Goal: Navigation & Orientation: Go to known website

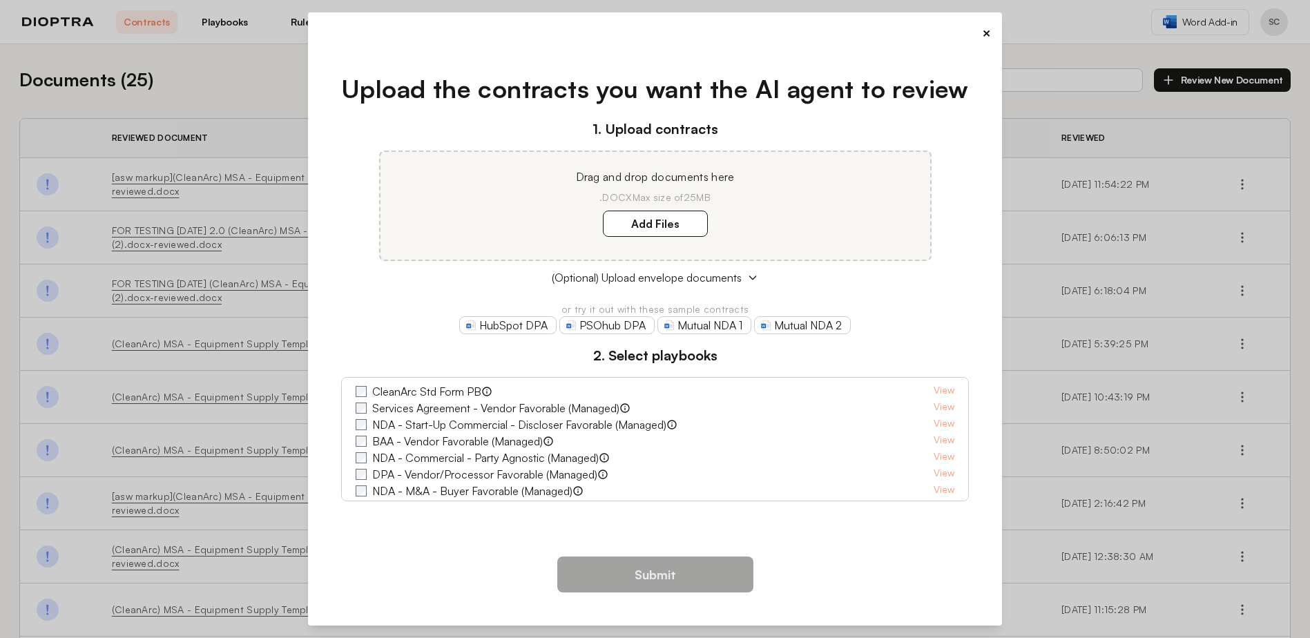
click at [983, 33] on button "×" at bounding box center [986, 32] width 9 height 19
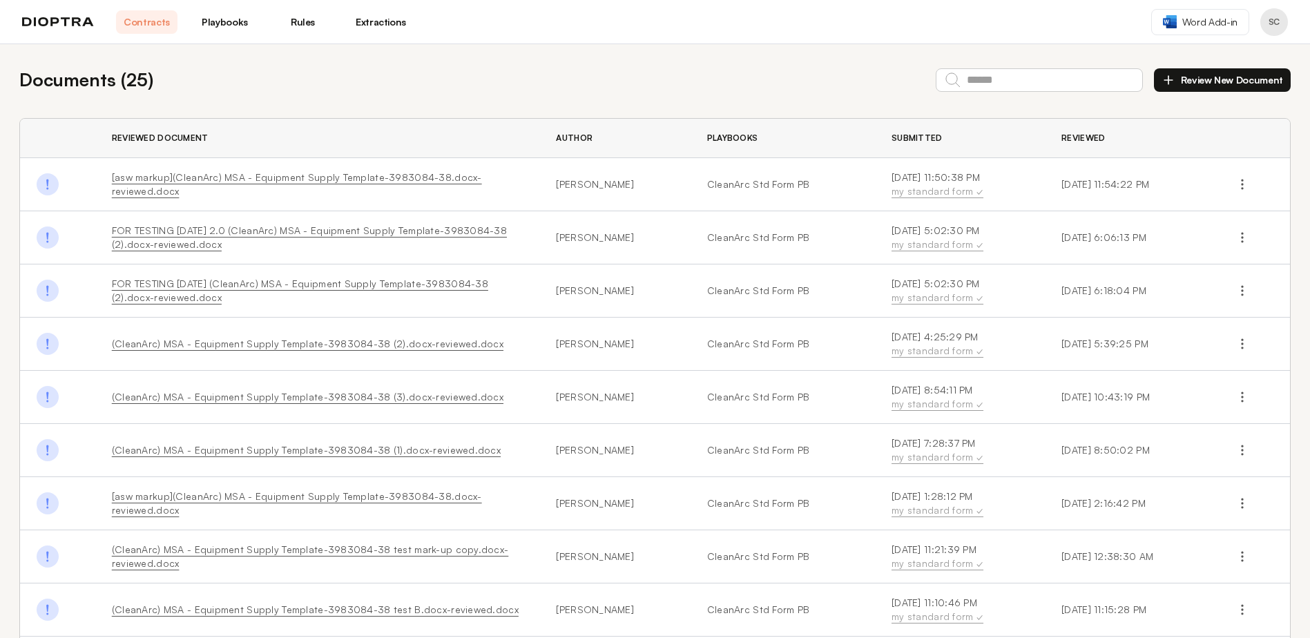
click at [48, 18] on img at bounding box center [58, 22] width 72 height 10
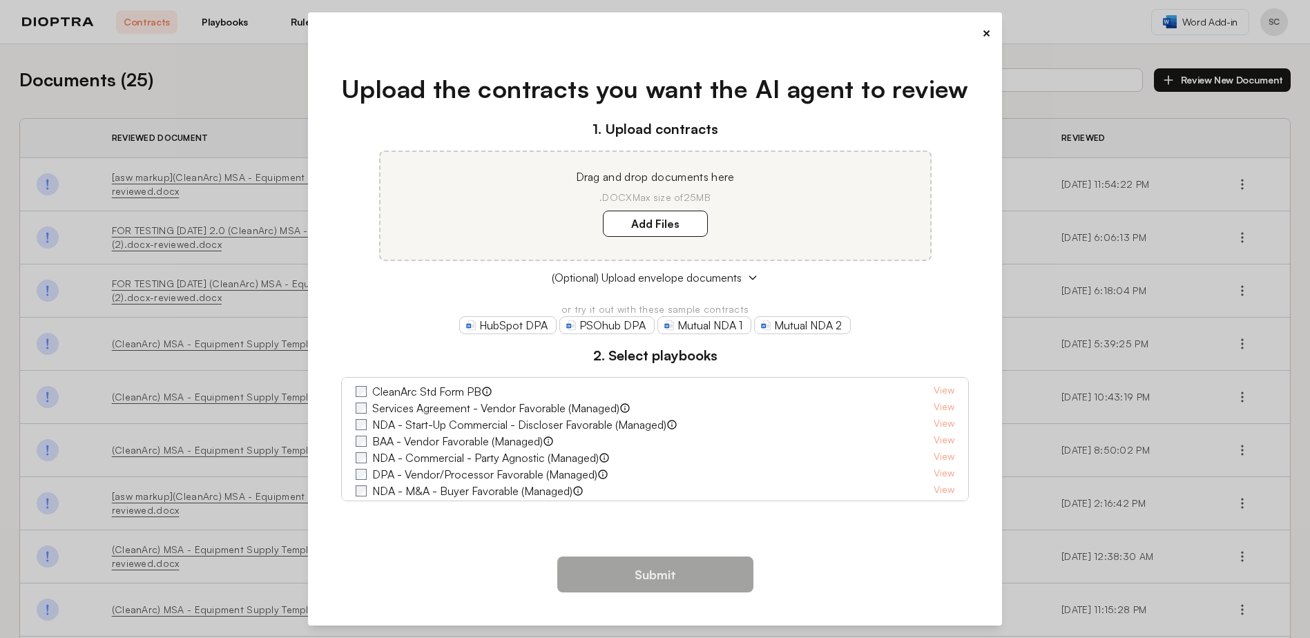
click at [984, 31] on button "×" at bounding box center [986, 32] width 9 height 19
